Goal: Transaction & Acquisition: Download file/media

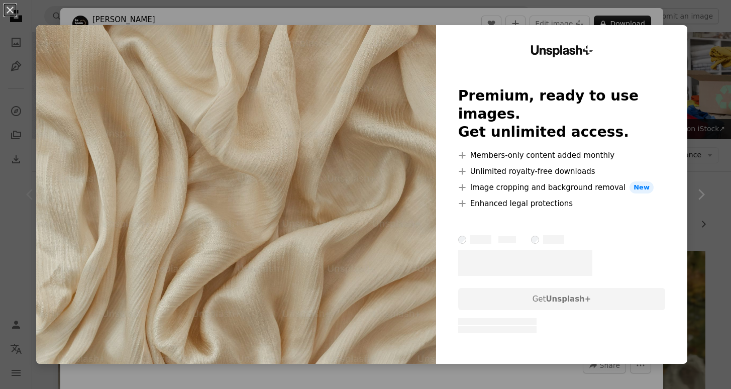
scroll to position [184, 0]
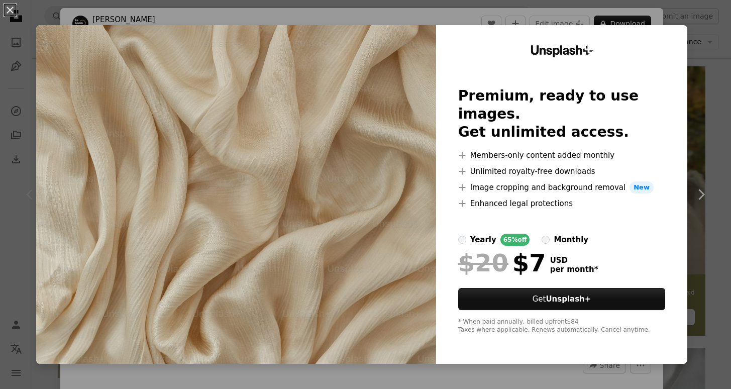
drag, startPoint x: 698, startPoint y: 150, endPoint x: 693, endPoint y: 152, distance: 5.2
click at [698, 150] on div "An X shape Unsplash+ Premium, ready to use images. Get unlimited access. A plus…" at bounding box center [365, 194] width 731 height 389
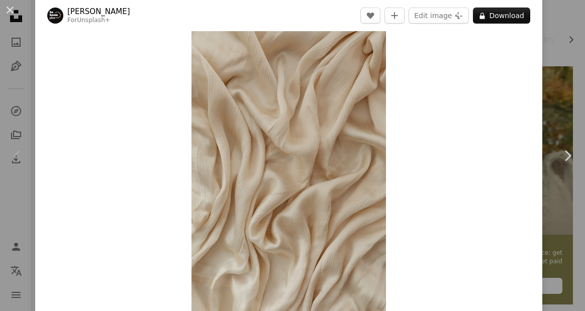
scroll to position [23, 0]
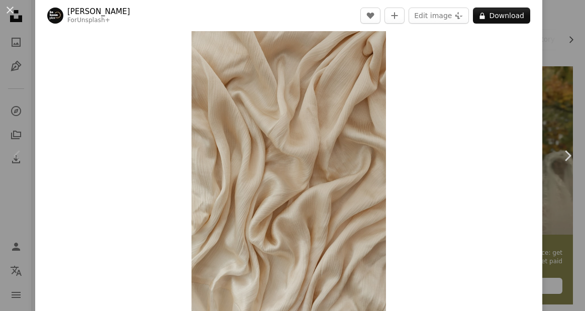
click at [558, 49] on div "An X shape Chevron left Chevron right [PERSON_NAME] For Unsplash+ A heart A plu…" at bounding box center [292, 155] width 585 height 311
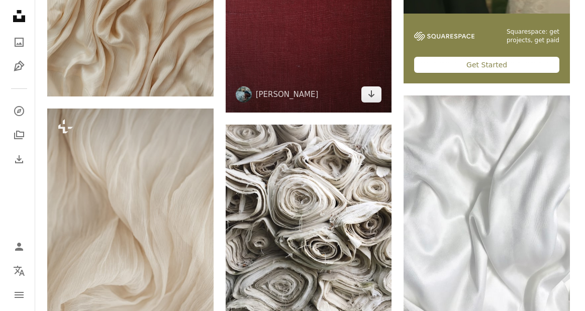
scroll to position [401, 0]
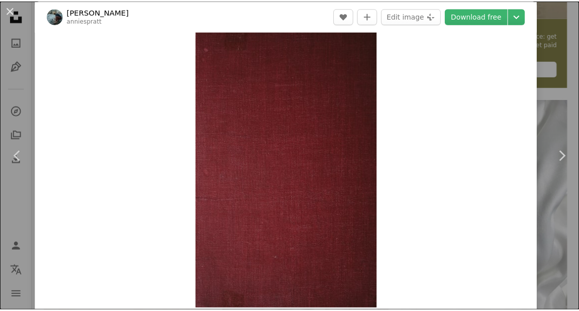
scroll to position [26, 0]
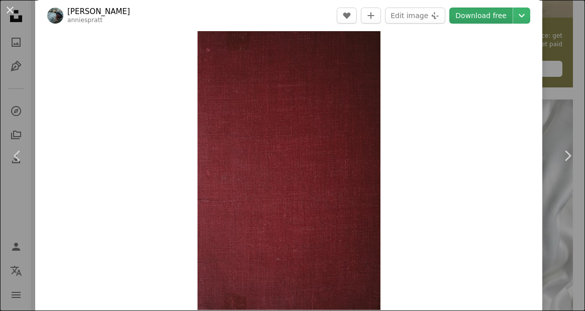
click at [488, 16] on link "Download free" at bounding box center [480, 16] width 63 height 16
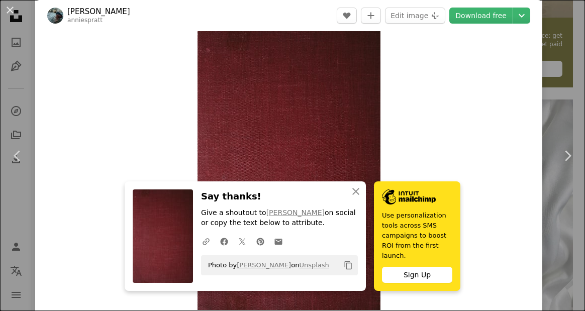
click at [555, 97] on div "An X shape Chevron left Chevron right An X shape Close Say thanks! Give a shout…" at bounding box center [292, 155] width 585 height 311
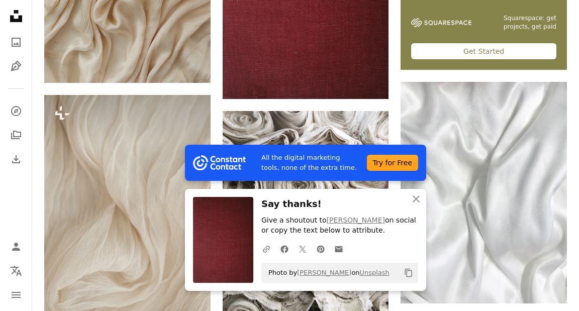
scroll to position [419, 0]
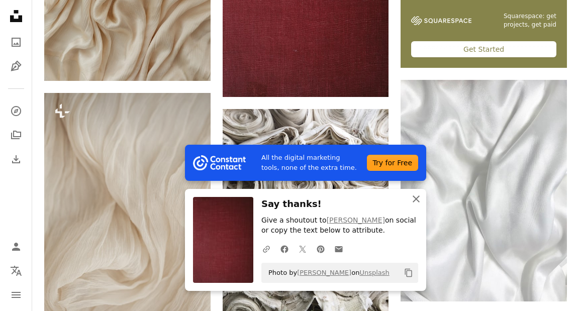
click at [417, 199] on icon "An X shape" at bounding box center [416, 199] width 12 height 12
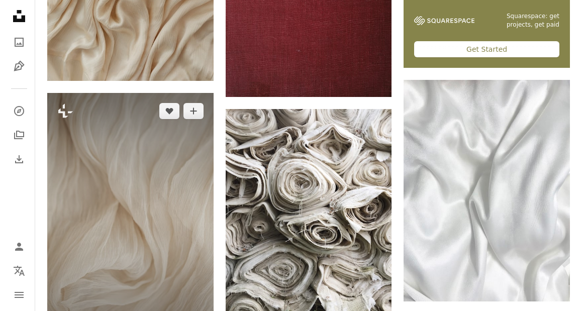
scroll to position [440, 0]
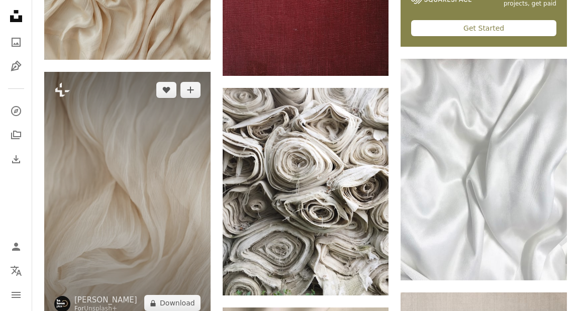
click at [169, 198] on img at bounding box center [127, 196] width 166 height 249
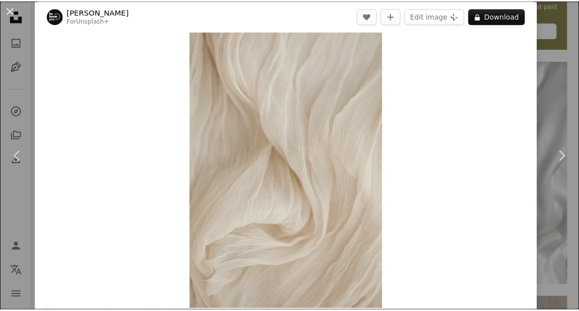
scroll to position [26, 0]
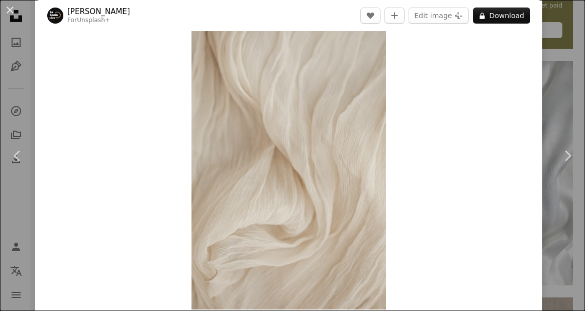
click at [565, 100] on div "An X shape Chevron left Chevron right [PERSON_NAME] For Unsplash+ A heart A plu…" at bounding box center [292, 155] width 585 height 311
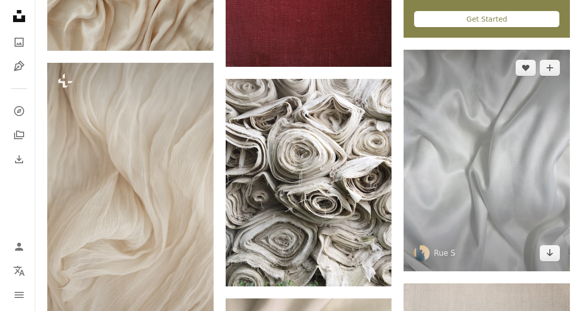
scroll to position [509, 0]
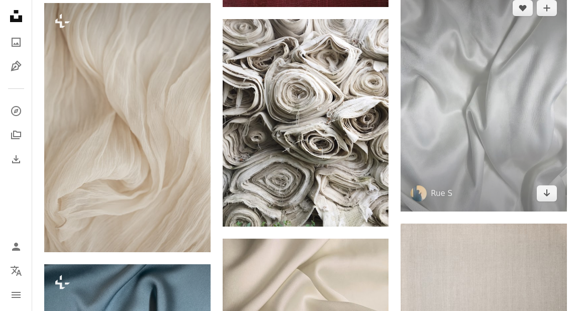
click at [504, 146] on img at bounding box center [483, 101] width 166 height 222
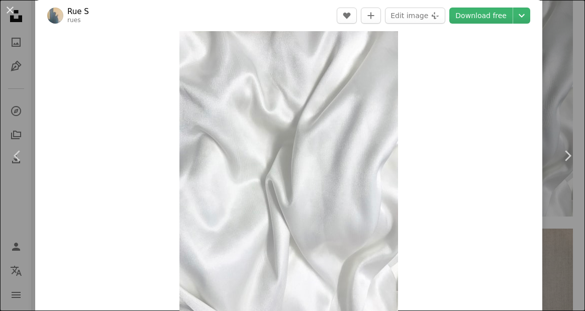
scroll to position [21, 0]
drag, startPoint x: 555, startPoint y: 121, endPoint x: 553, endPoint y: 130, distance: 9.9
click at [555, 121] on link "Chevron right" at bounding box center [567, 156] width 35 height 96
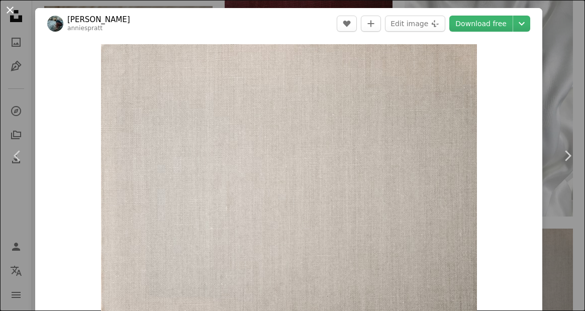
click at [10, 10] on button "An X shape" at bounding box center [10, 10] width 12 height 12
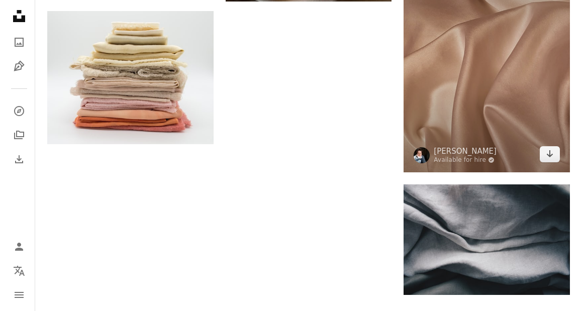
scroll to position [1530, 0]
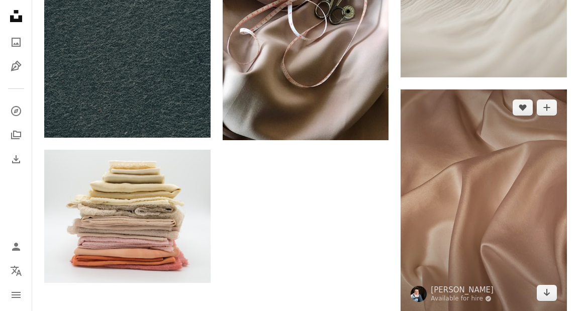
click at [484, 216] on img at bounding box center [483, 200] width 166 height 222
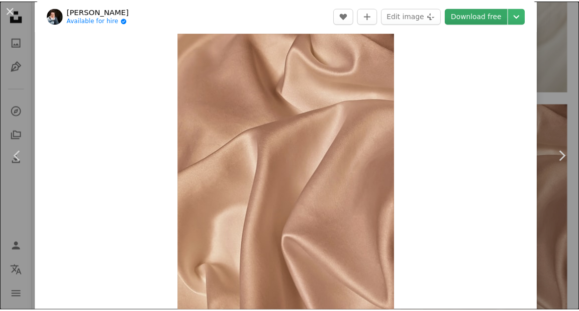
scroll to position [13, 0]
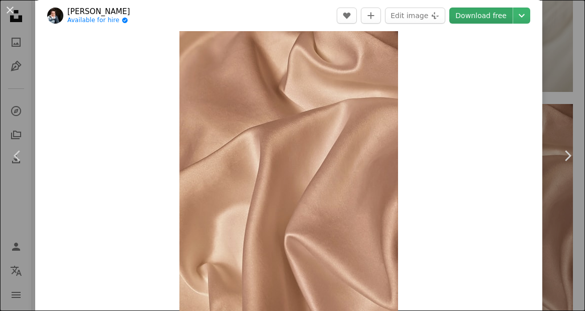
click at [479, 15] on link "Download free" at bounding box center [480, 16] width 63 height 16
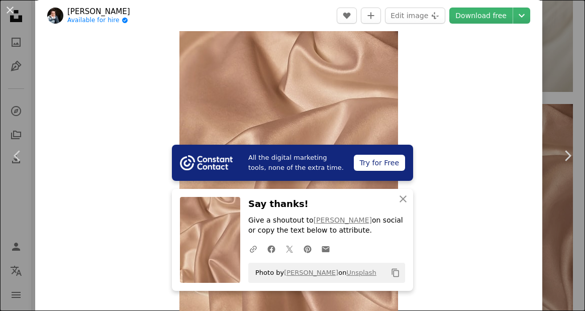
click at [575, 77] on div "An X shape Chevron left Chevron right All the digital marketing tools, none of …" at bounding box center [292, 155] width 585 height 311
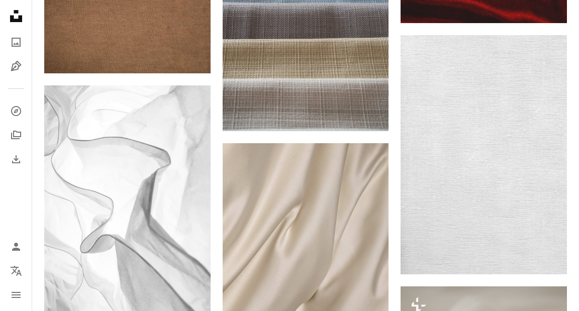
scroll to position [920, 0]
